Goal: Task Accomplishment & Management: Manage account settings

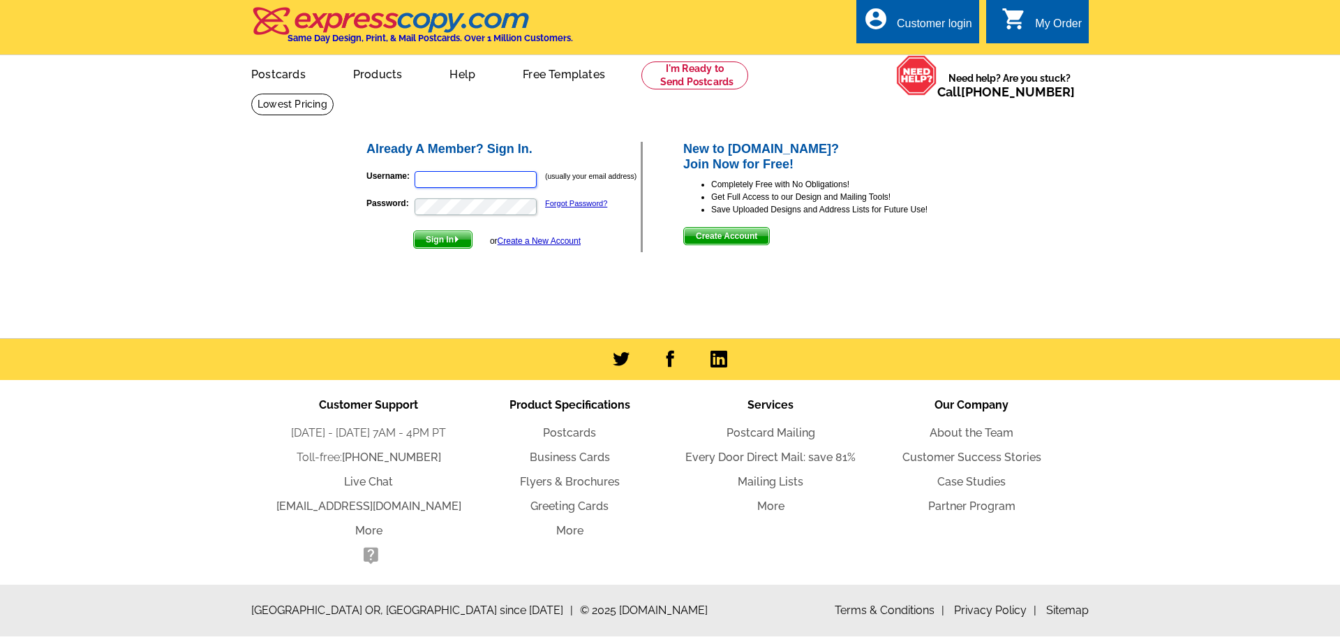
click at [496, 182] on input "Username:" at bounding box center [476, 179] width 122 height 17
type input "[EMAIL_ADDRESS][DOMAIN_NAME]"
click at [413, 230] on button "Sign In" at bounding box center [442, 239] width 59 height 18
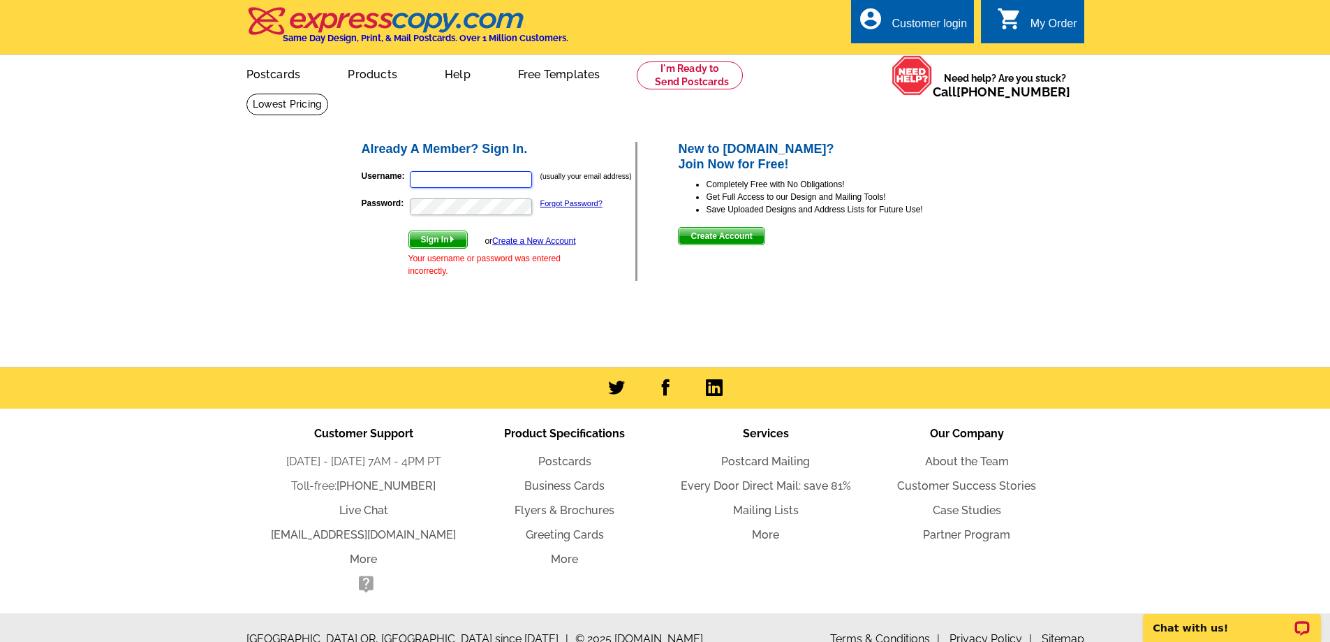
click at [480, 187] on input "Username:" at bounding box center [471, 179] width 122 height 17
type input "[EMAIL_ADDRESS][DOMAIN_NAME]"
click at [427, 237] on span "Sign In" at bounding box center [438, 239] width 58 height 17
click at [477, 177] on input "Username:" at bounding box center [471, 179] width 122 height 17
type input "[EMAIL_ADDRESS][DOMAIN_NAME]"
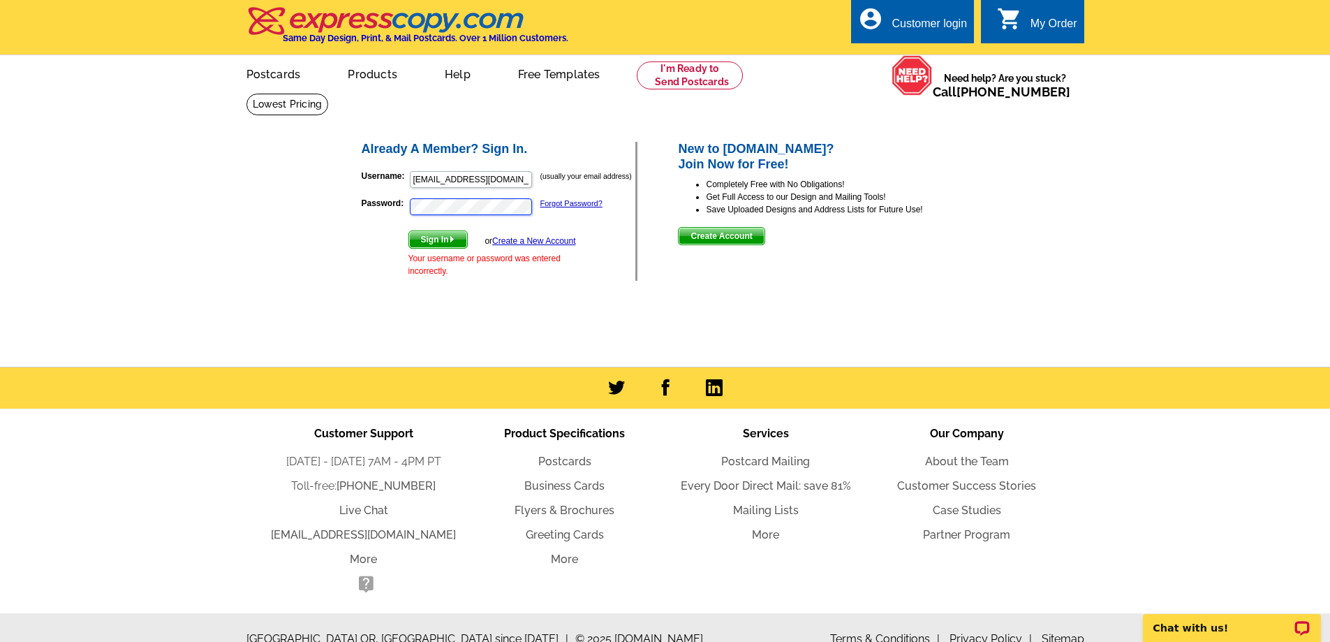
click at [408, 230] on button "Sign In" at bounding box center [437, 239] width 59 height 18
click at [476, 181] on input "Username:" at bounding box center [471, 179] width 122 height 17
type input "[EMAIL_ADDRESS][DOMAIN_NAME]"
click at [408, 230] on button "Sign In" at bounding box center [437, 239] width 59 height 18
click at [497, 176] on input "Username:" at bounding box center [471, 179] width 122 height 17
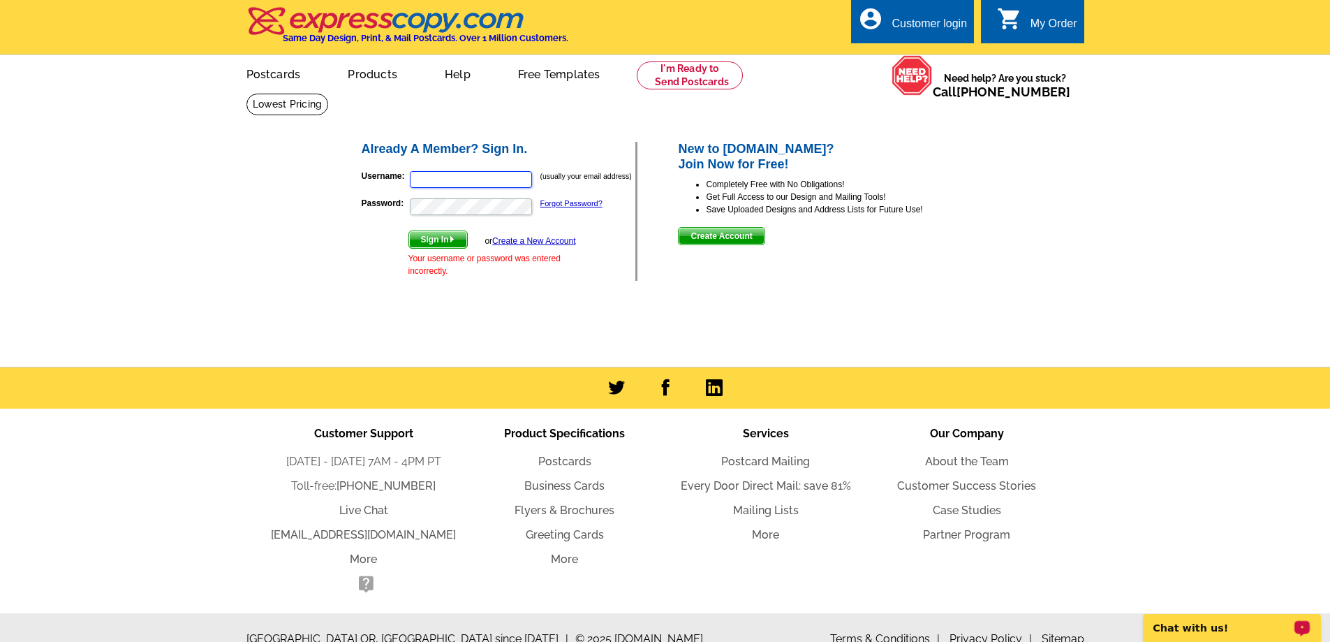
type input "[EMAIL_ADDRESS][DOMAIN_NAME]"
click at [440, 242] on span "Sign In" at bounding box center [438, 239] width 58 height 17
click at [478, 184] on input "Username:" at bounding box center [471, 179] width 122 height 17
type input "[EMAIL_ADDRESS][DOMAIN_NAME]"
click at [408, 230] on button "Sign In" at bounding box center [437, 239] width 59 height 18
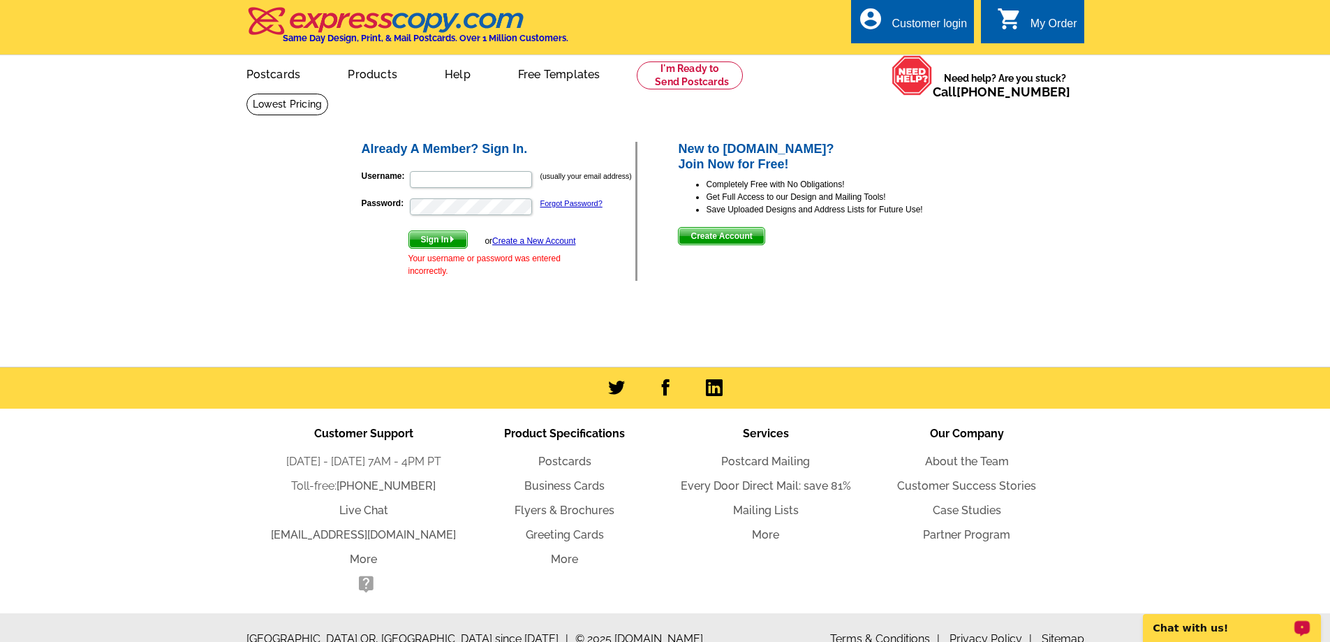
click at [430, 239] on span "Sign In" at bounding box center [438, 239] width 58 height 17
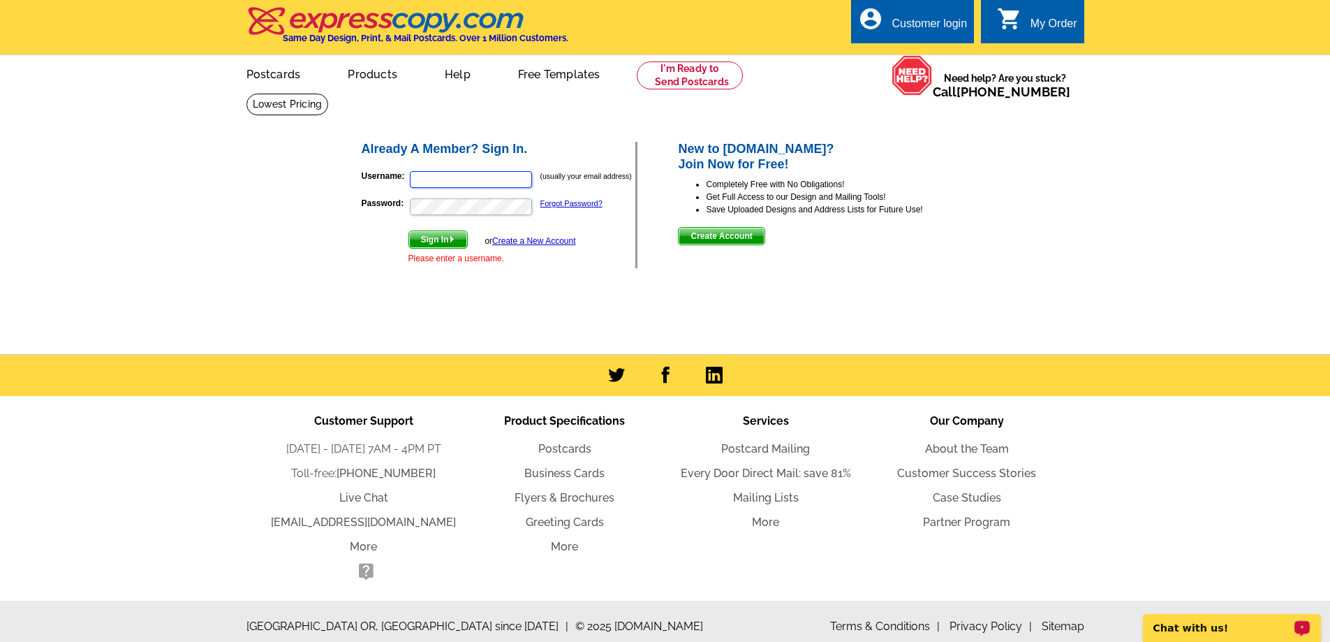
click at [485, 181] on input "Username:" at bounding box center [471, 179] width 122 height 17
click at [515, 184] on input "Username:" at bounding box center [471, 179] width 122 height 17
type input "[EMAIL_ADDRESS][DOMAIN_NAME]"
click at [441, 235] on span "Sign In" at bounding box center [438, 239] width 58 height 17
